Goal: Find specific page/section: Find specific page/section

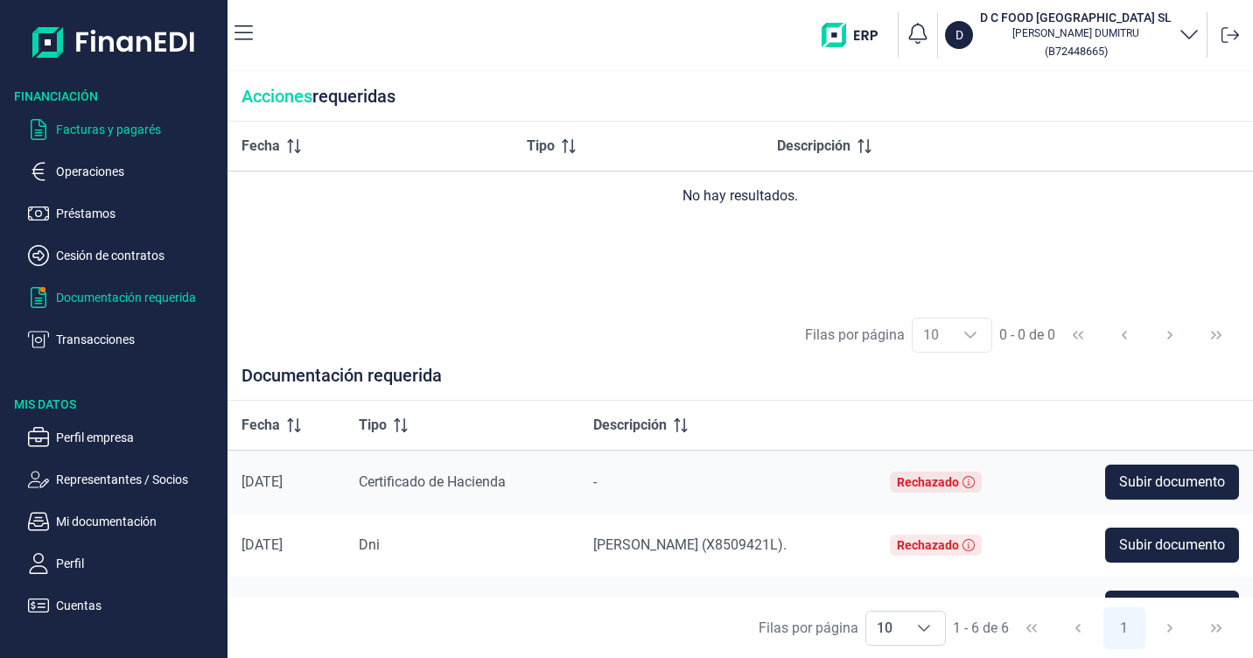
click at [100, 129] on p "Facturas y pagarés" at bounding box center [138, 129] width 165 height 21
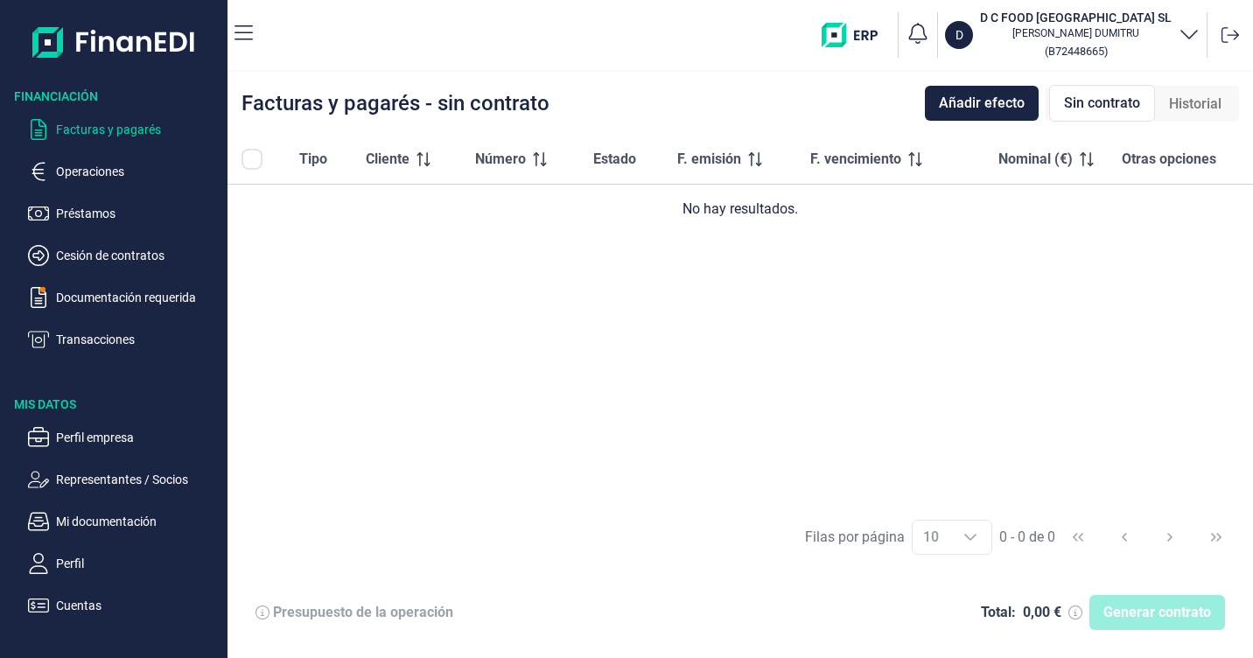
click at [364, 281] on div "Tipo Cliente Número Estado F. emisión F. vencimiento Nominal (€) Otras opciones…" at bounding box center [741, 321] width 1026 height 372
click at [122, 180] on p "Operaciones" at bounding box center [138, 171] width 165 height 21
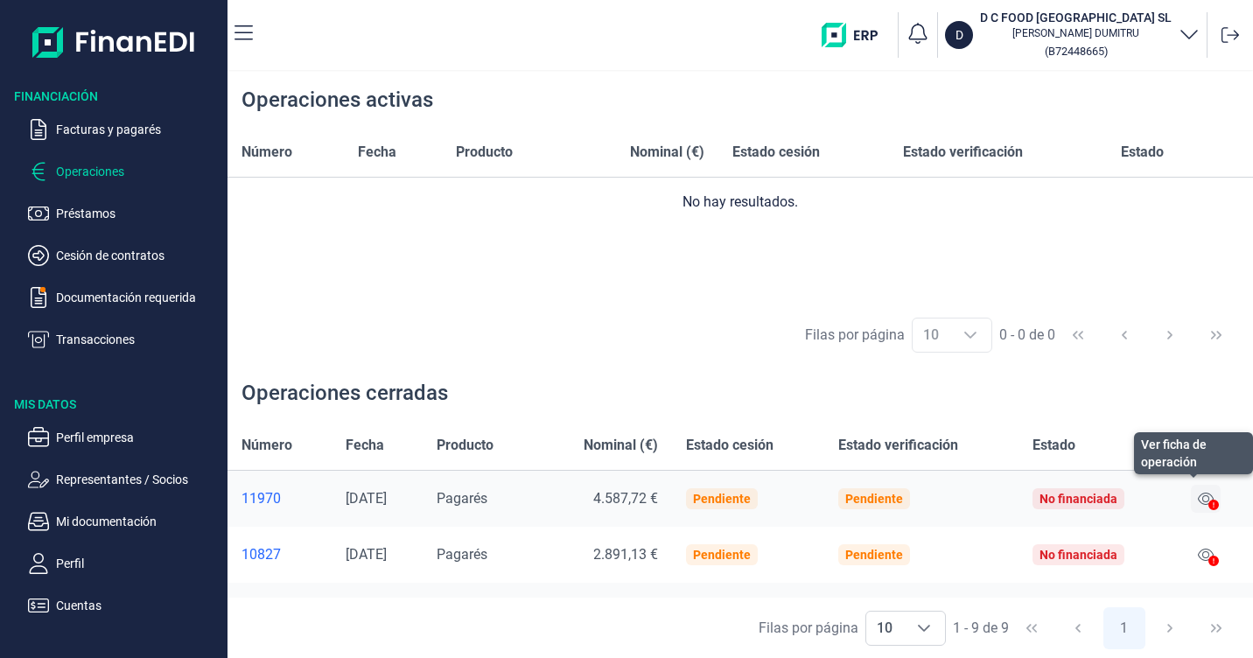
click at [1202, 501] on icon at bounding box center [1206, 499] width 16 height 12
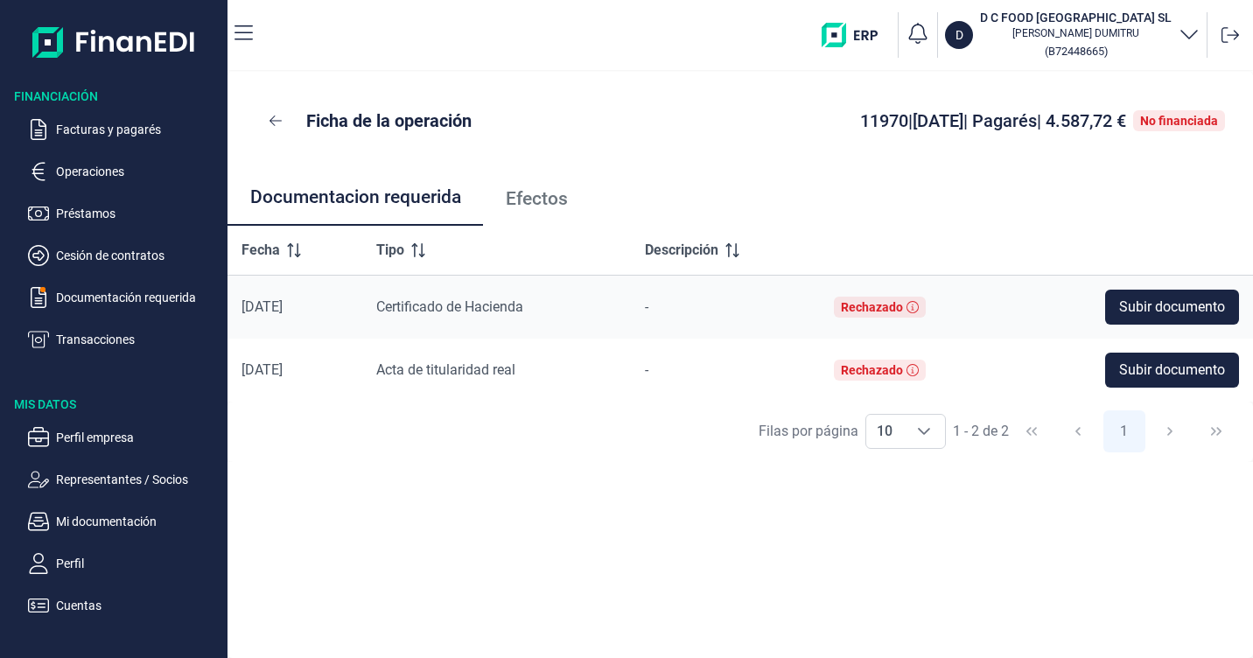
drag, startPoint x: 798, startPoint y: 82, endPoint x: 812, endPoint y: 75, distance: 15.7
click at [805, 78] on div "Ficha de la operación 11970 | [DATE] | Pagarés | 4.587,72 € No financiada" at bounding box center [741, 121] width 1026 height 98
